Goal: Information Seeking & Learning: Find specific page/section

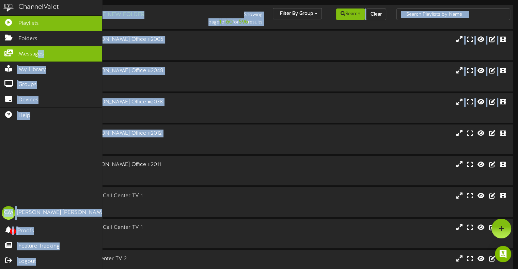
drag, startPoint x: 0, startPoint y: 0, endPoint x: 36, endPoint y: 57, distance: 67.6
click at [36, 57] on div "ChannelValet Playlists Folders Messages My Library Groups Devices Help CM [PERS…" at bounding box center [259, 185] width 518 height 371
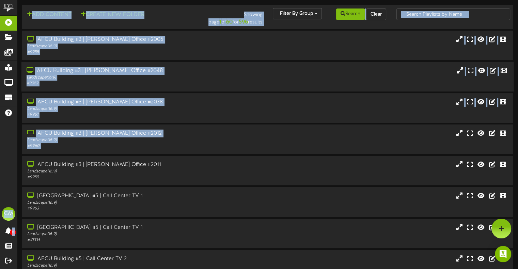
click at [189, 74] on div "AFCU Building #3 | [PERSON_NAME] Office #2048" at bounding box center [124, 71] width 195 height 8
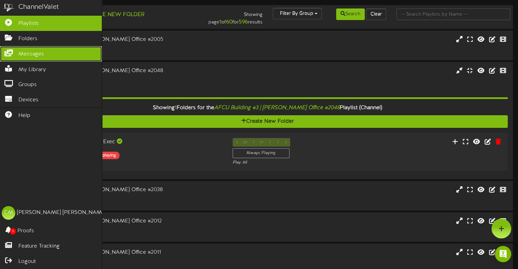
click at [41, 55] on span "Messages" at bounding box center [31, 54] width 26 height 8
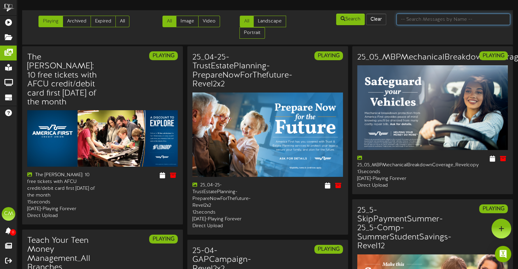
click at [427, 22] on input "text" at bounding box center [453, 20] width 114 height 12
type input "money market"
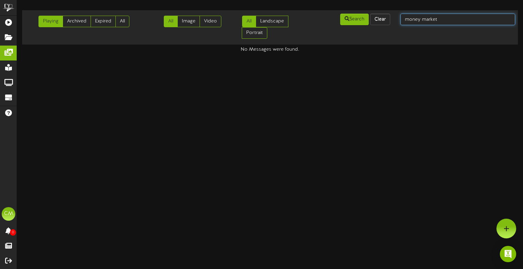
click at [439, 22] on input "money market" at bounding box center [458, 20] width 115 height 12
type input "m"
type input "smart move"
click at [439, 22] on input "smart move" at bounding box center [458, 20] width 115 height 12
click at [374, 24] on button "Clear" at bounding box center [380, 20] width 20 height 12
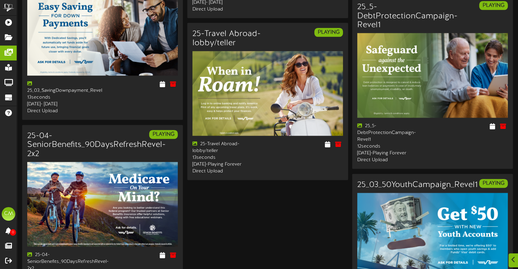
scroll to position [996, 0]
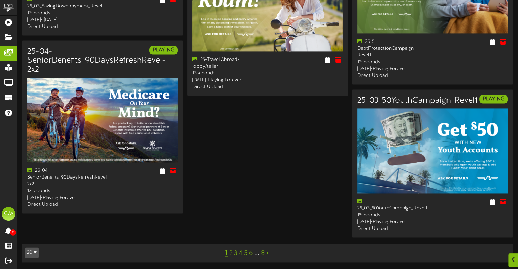
click at [230, 253] on link "2" at bounding box center [230, 253] width 3 height 7
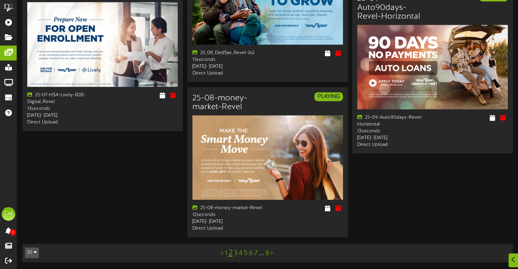
scroll to position [991, 0]
click at [236, 253] on link "3" at bounding box center [235, 253] width 3 height 7
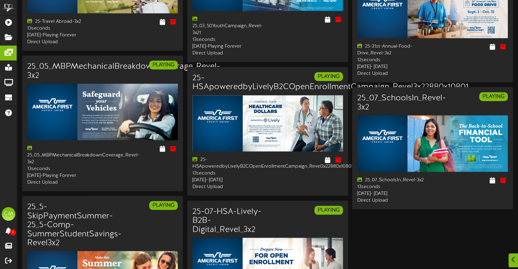
scroll to position [857, 0]
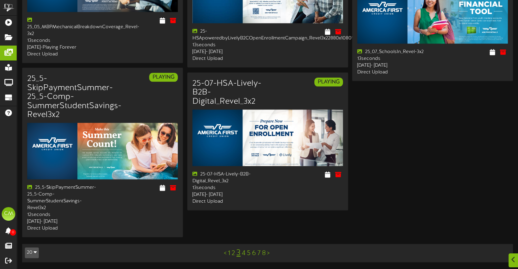
click at [243, 255] on link "4" at bounding box center [244, 253] width 4 height 7
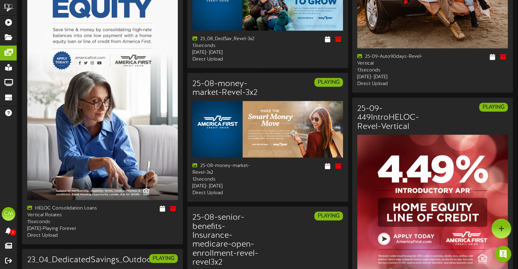
scroll to position [439, 0]
